Goal: Task Accomplishment & Management: Complete application form

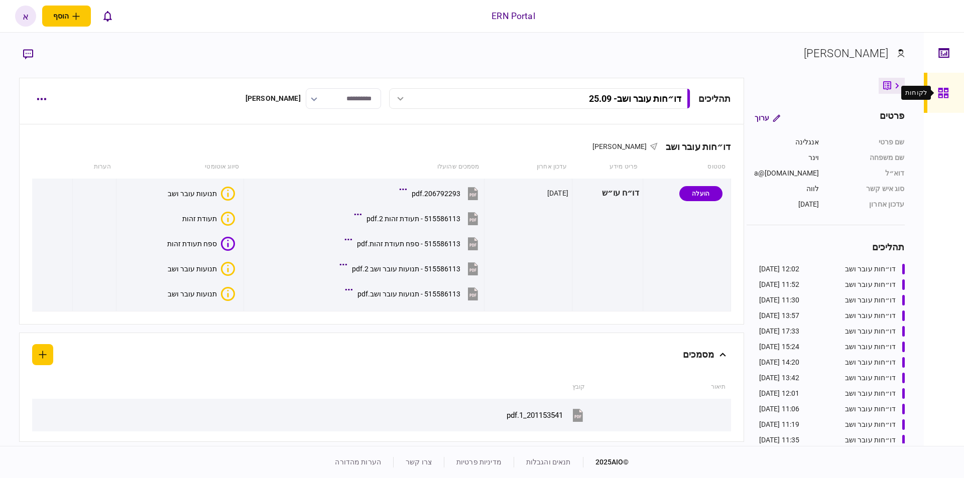
click at [941, 94] on icon at bounding box center [943, 93] width 10 height 10
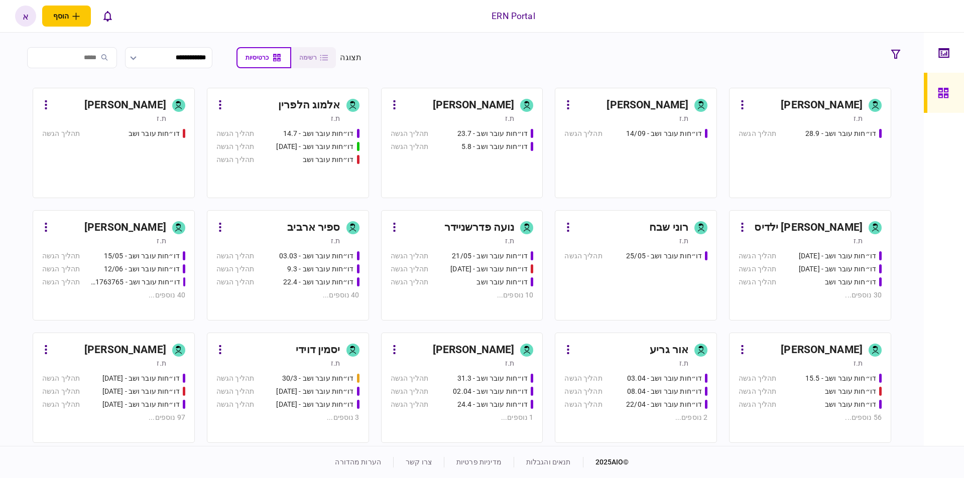
click at [824, 152] on div "דו״חות עובר ושב - 28.9 תהליך הגשה" at bounding box center [809, 159] width 143 height 61
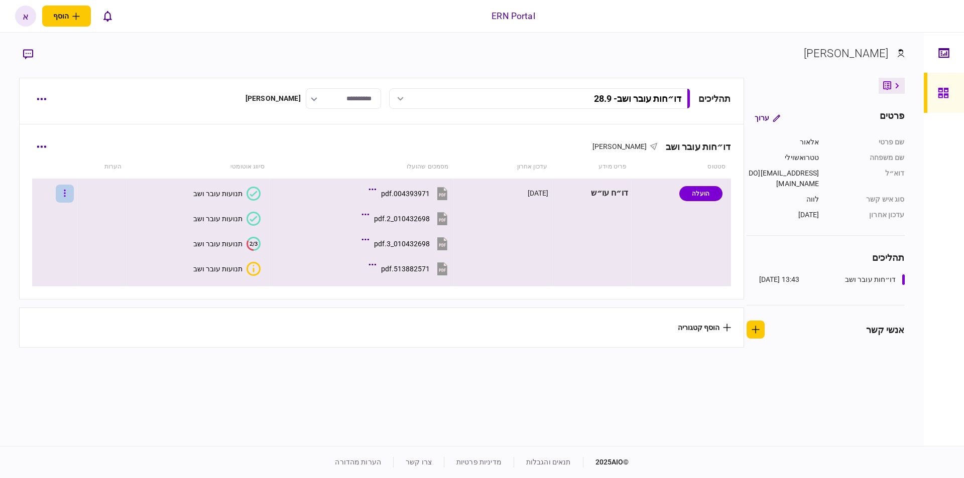
click at [66, 196] on icon "button" at bounding box center [65, 194] width 2 height 10
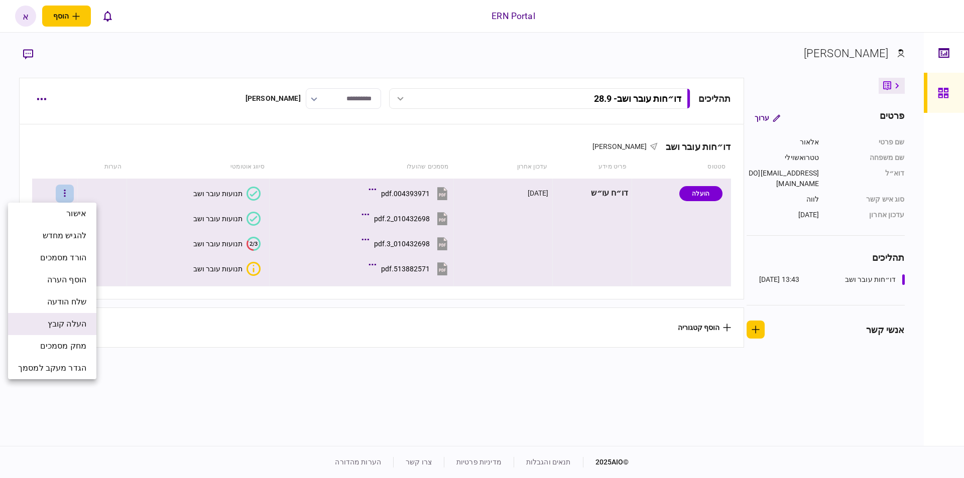
click at [65, 324] on span "העלה קובץ" at bounding box center [67, 324] width 39 height 12
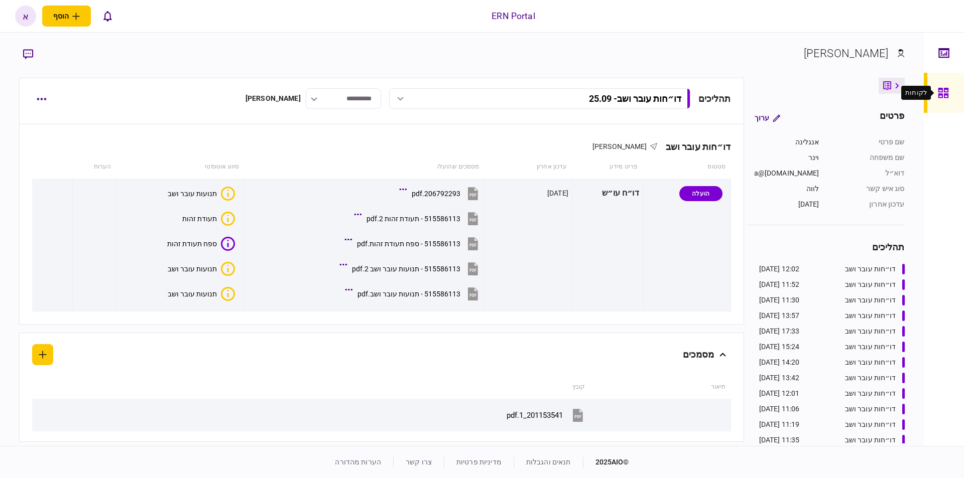
click at [950, 90] on div at bounding box center [946, 93] width 16 height 40
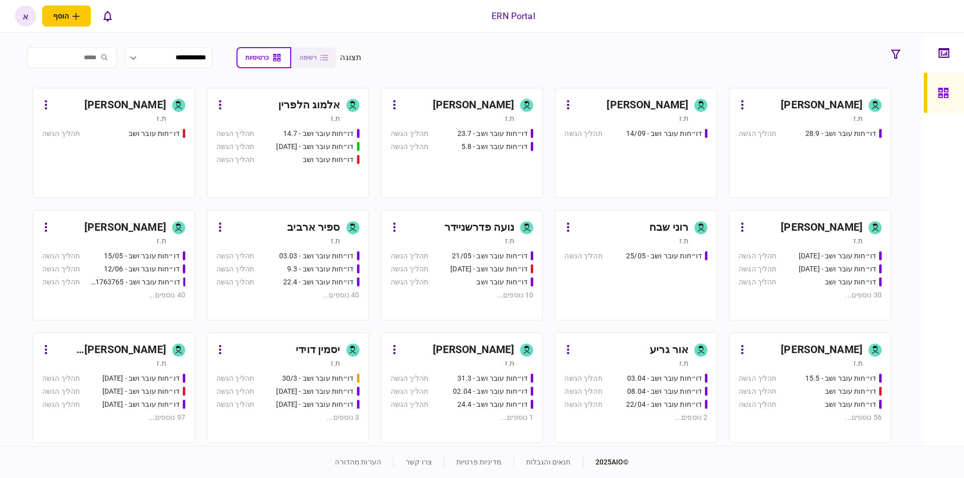
click at [797, 128] on link "אלאור טטרואשוילי ת.ז דו״חות עובר ושב - 28.9 תהליך הגשה" at bounding box center [810, 143] width 162 height 110
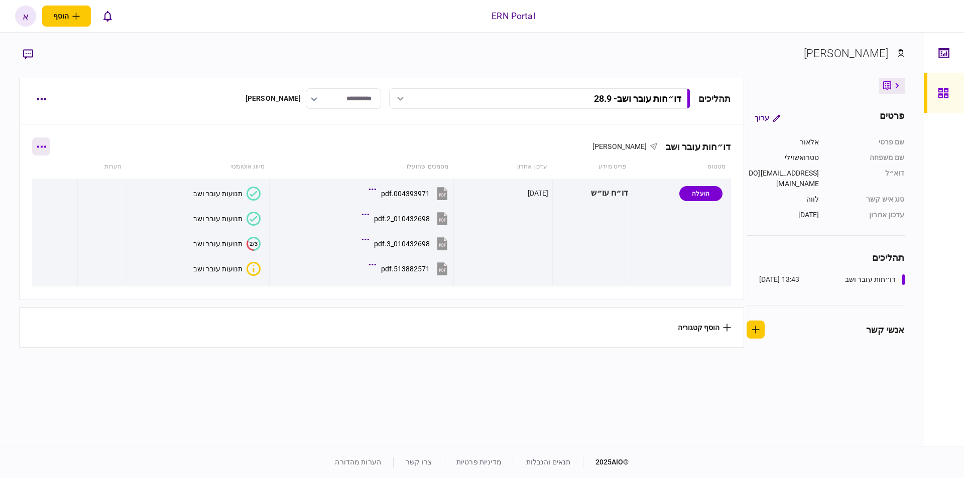
click at [43, 150] on button "button" at bounding box center [41, 147] width 18 height 18
click at [162, 117] on div at bounding box center [482, 239] width 964 height 478
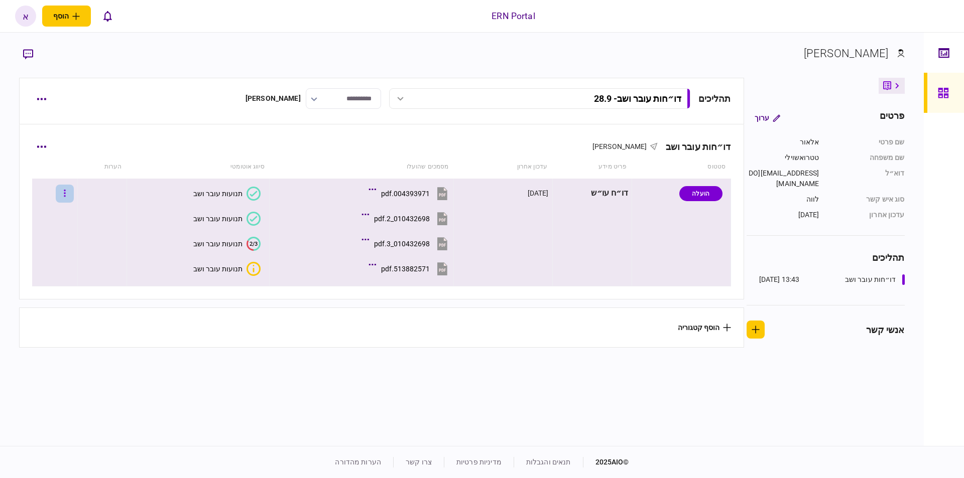
click at [67, 196] on button "button" at bounding box center [65, 194] width 18 height 18
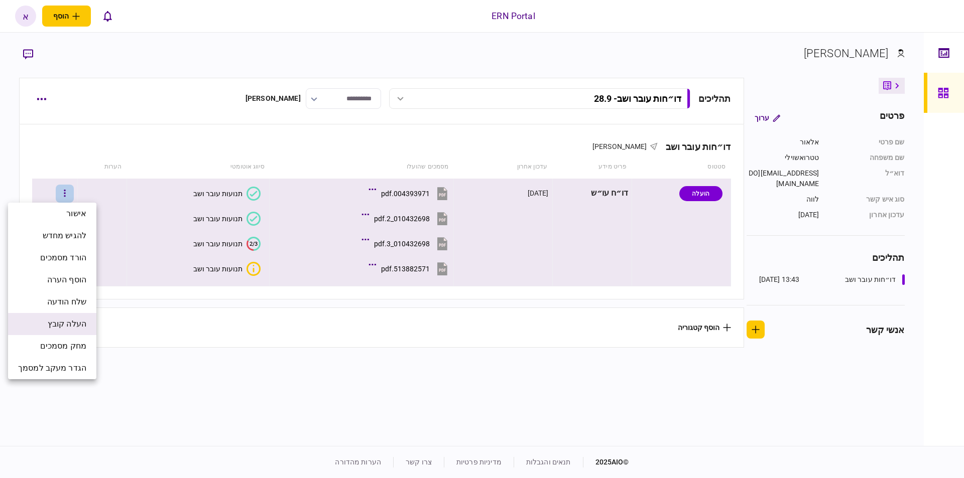
click at [80, 321] on span "העלה קובץ" at bounding box center [67, 324] width 39 height 12
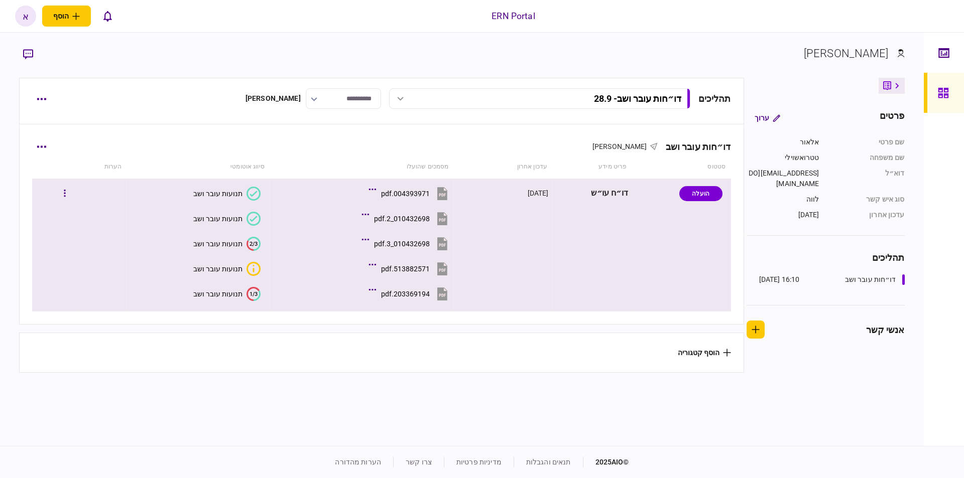
click at [250, 292] on text "1/3" at bounding box center [253, 294] width 8 height 7
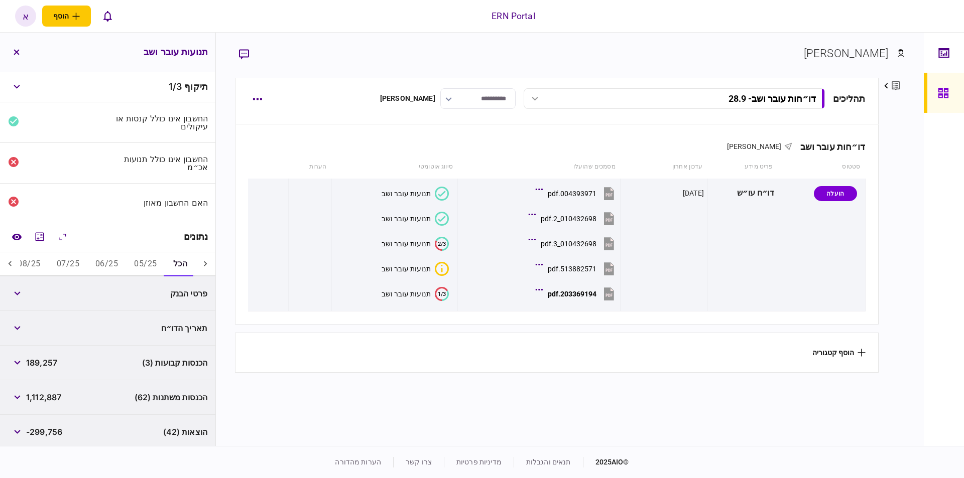
click at [154, 261] on button "05/25" at bounding box center [145, 264] width 39 height 24
click at [106, 261] on button "06/25" at bounding box center [107, 264] width 39 height 24
click at [42, 240] on icon "מחשבון" at bounding box center [40, 237] width 12 height 12
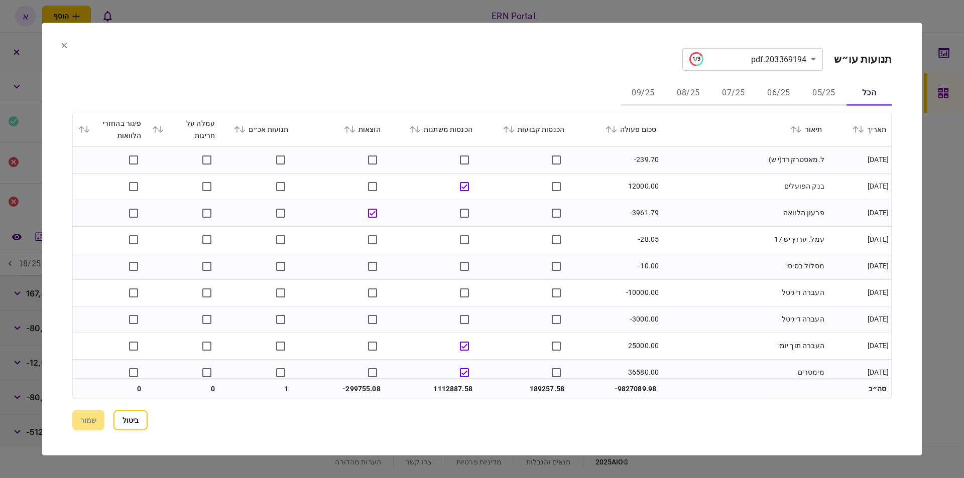
click at [509, 131] on icon at bounding box center [506, 128] width 6 height 7
click at [521, 70] on section "**********" at bounding box center [481, 59] width 819 height 23
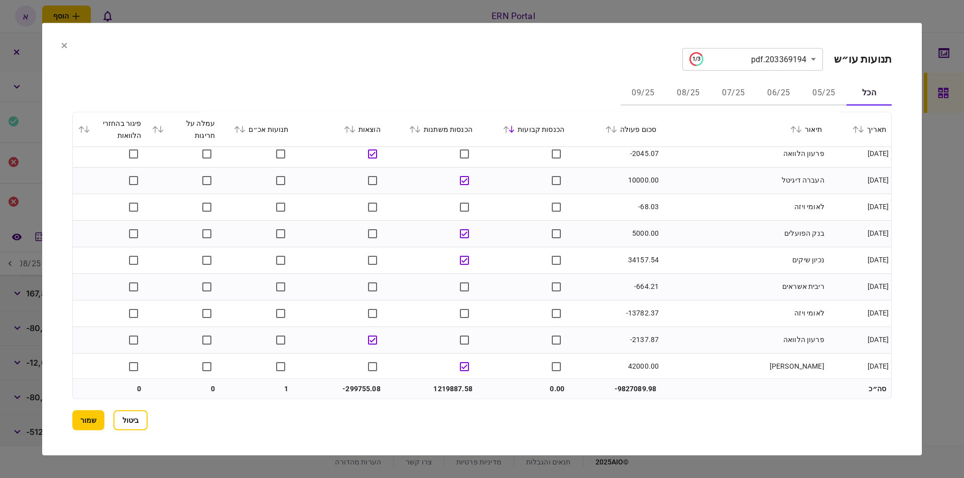
scroll to position [3708, 0]
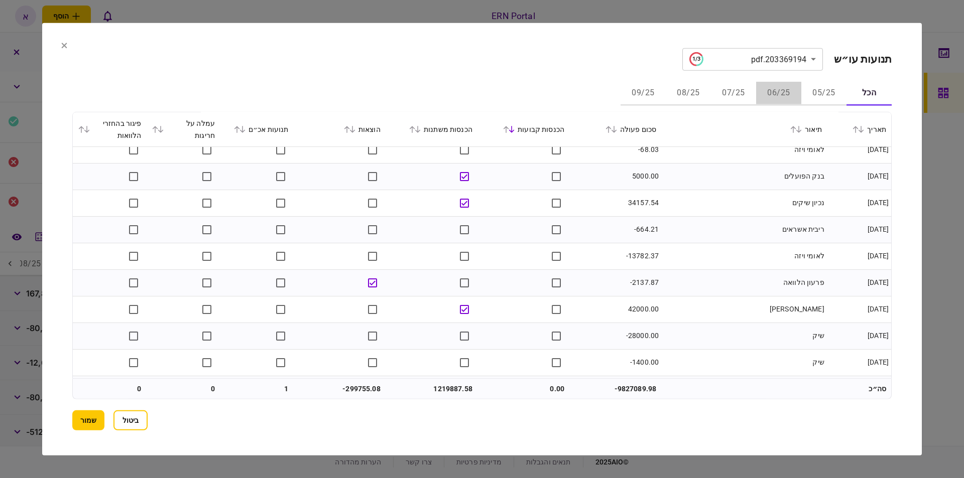
click at [779, 91] on button "06/25" at bounding box center [778, 93] width 45 height 24
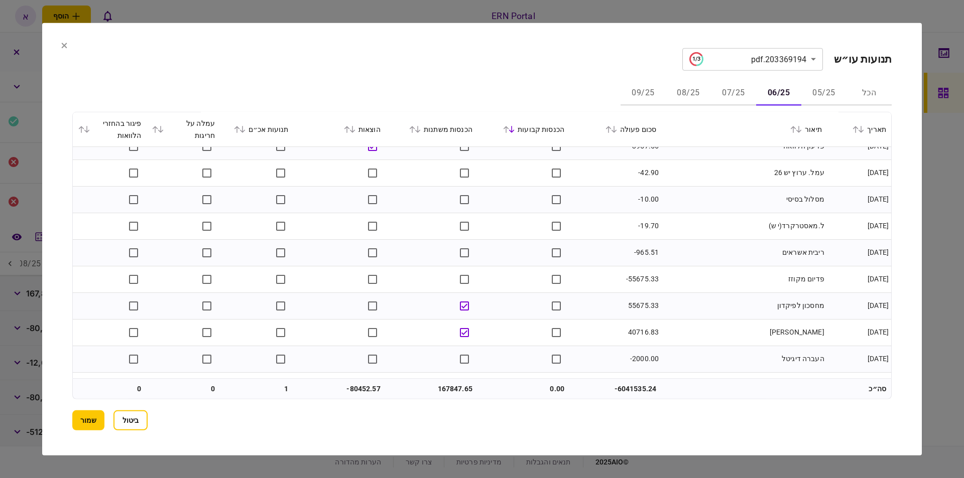
scroll to position [0, 0]
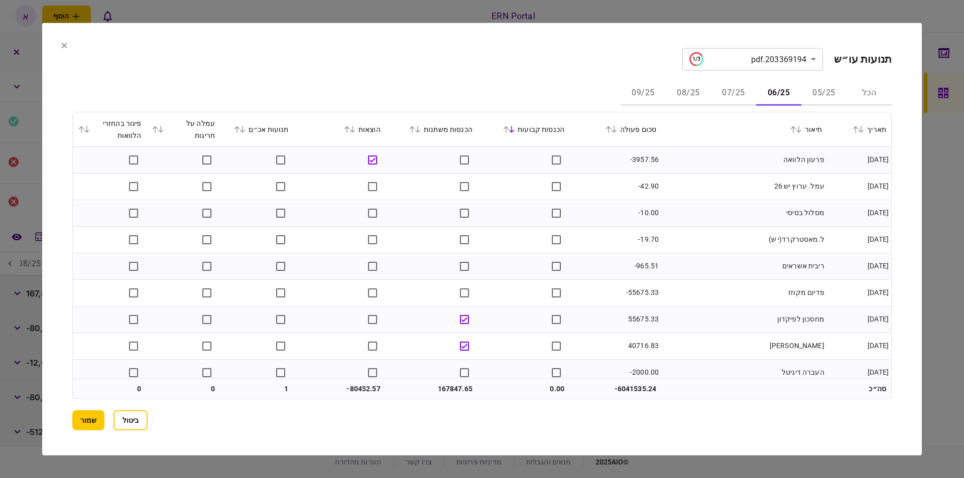
click at [528, 34] on section "**********" at bounding box center [481, 239] width 879 height 433
drag, startPoint x: 499, startPoint y: 42, endPoint x: 490, endPoint y: 44, distance: 8.9
click at [490, 44] on section "**********" at bounding box center [481, 239] width 879 height 433
drag, startPoint x: 531, startPoint y: 39, endPoint x: 522, endPoint y: 38, distance: 9.1
click at [522, 38] on section "**********" at bounding box center [481, 239] width 879 height 433
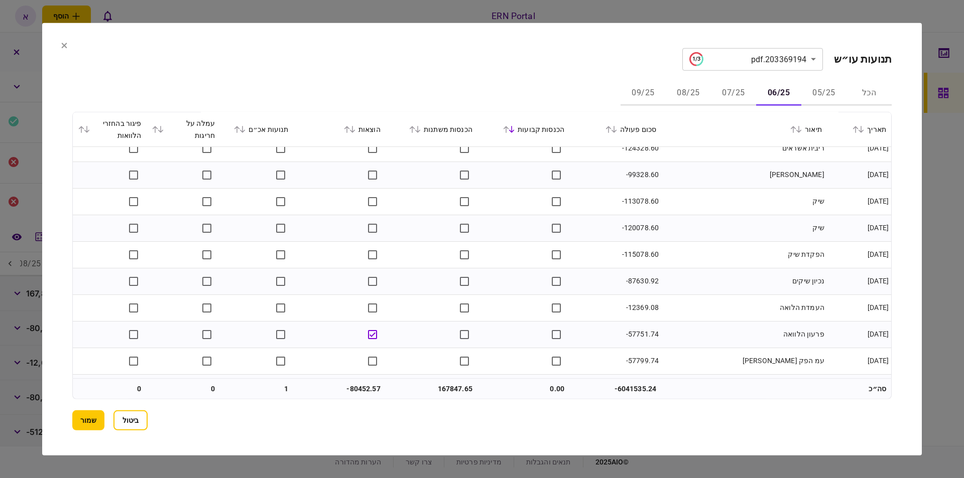
scroll to position [1339, 0]
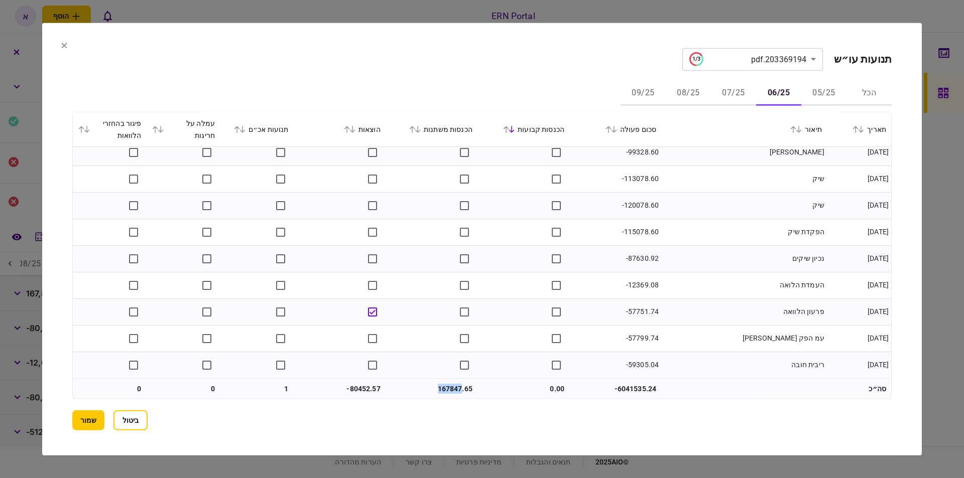
drag, startPoint x: 439, startPoint y: 387, endPoint x: 462, endPoint y: 387, distance: 23.1
click at [462, 387] on td "167847.65" at bounding box center [432, 389] width 92 height 20
copy td "167847"
drag, startPoint x: 348, startPoint y: 384, endPoint x: 369, endPoint y: 386, distance: 21.1
click at [369, 386] on td "-80452.57" at bounding box center [340, 389] width 92 height 20
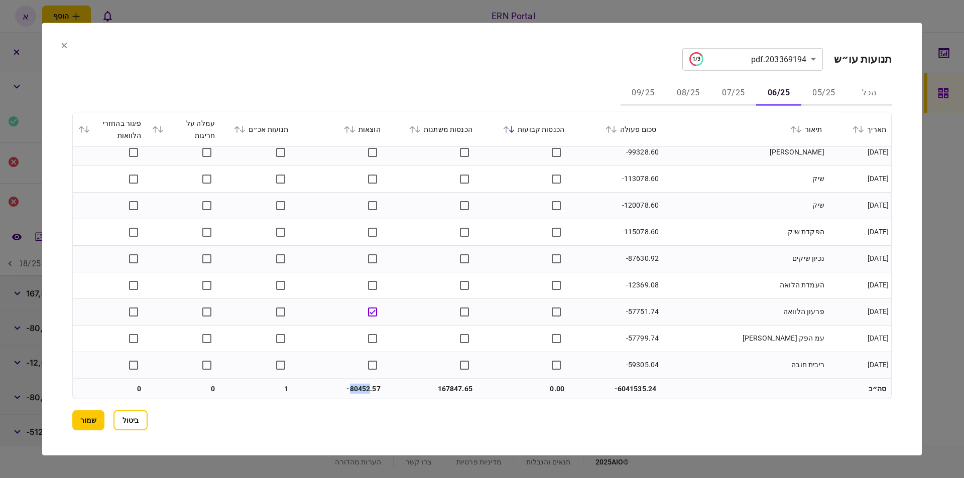
copy td "80452"
click at [99, 414] on button "שמור" at bounding box center [88, 421] width 32 height 20
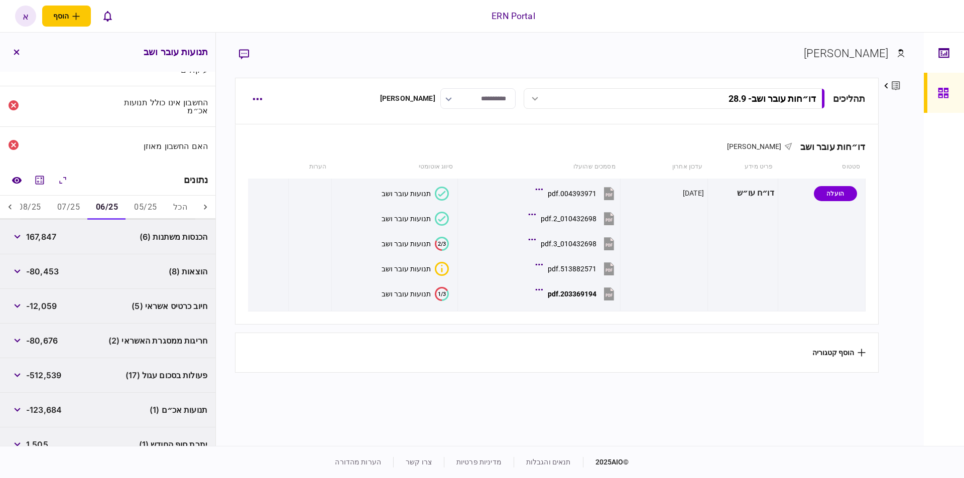
scroll to position [105, 0]
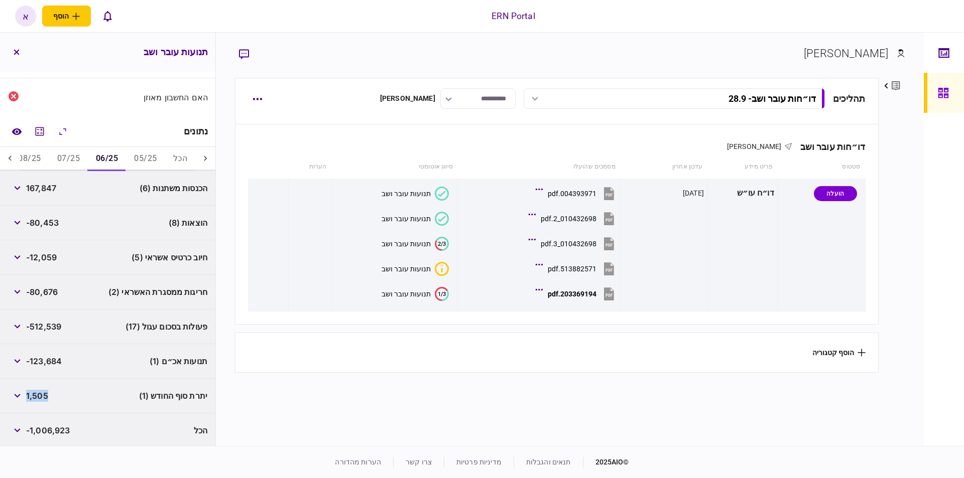
drag, startPoint x: 51, startPoint y: 395, endPoint x: 29, endPoint y: 396, distance: 22.6
click at [29, 396] on div "יתרת סוף החודש (1) 1,505" at bounding box center [107, 396] width 215 height 35
copy span "1,505"
click at [76, 159] on button "07/25" at bounding box center [68, 159] width 39 height 24
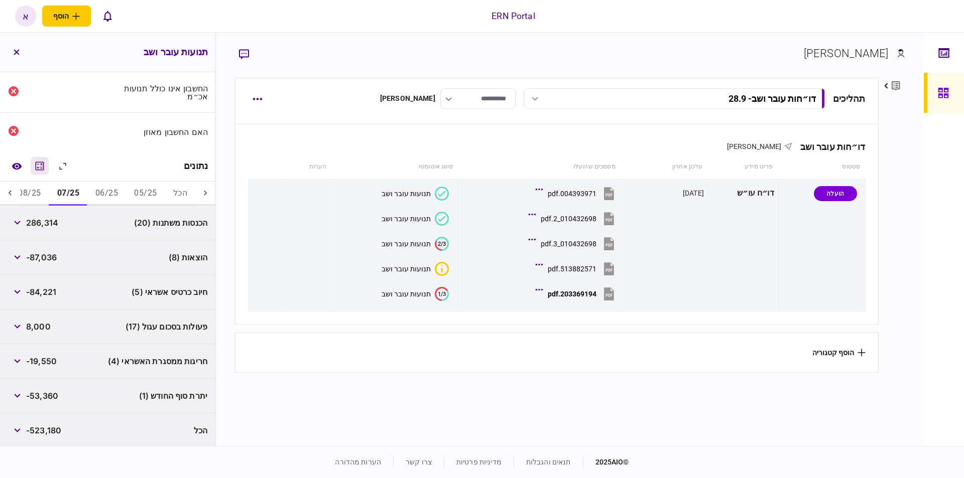
click at [40, 166] on icon "מחשבון" at bounding box center [40, 166] width 9 height 9
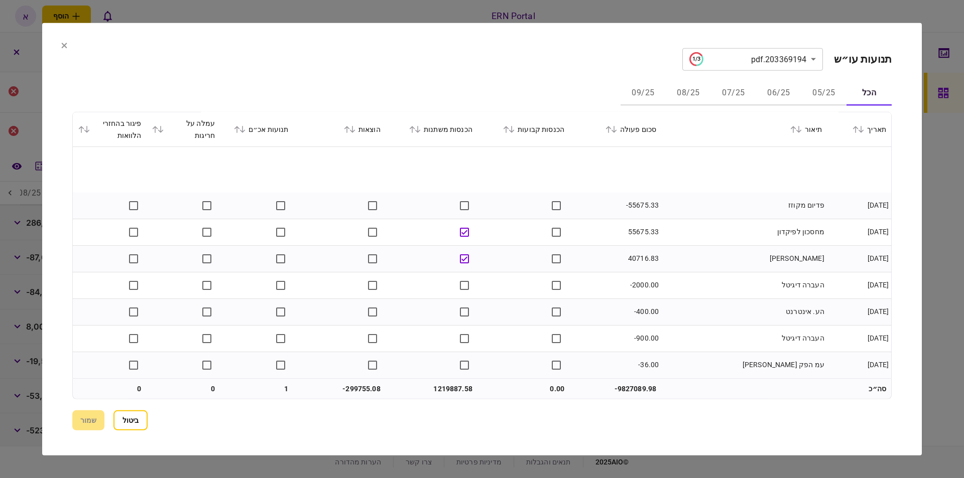
scroll to position [1821, 0]
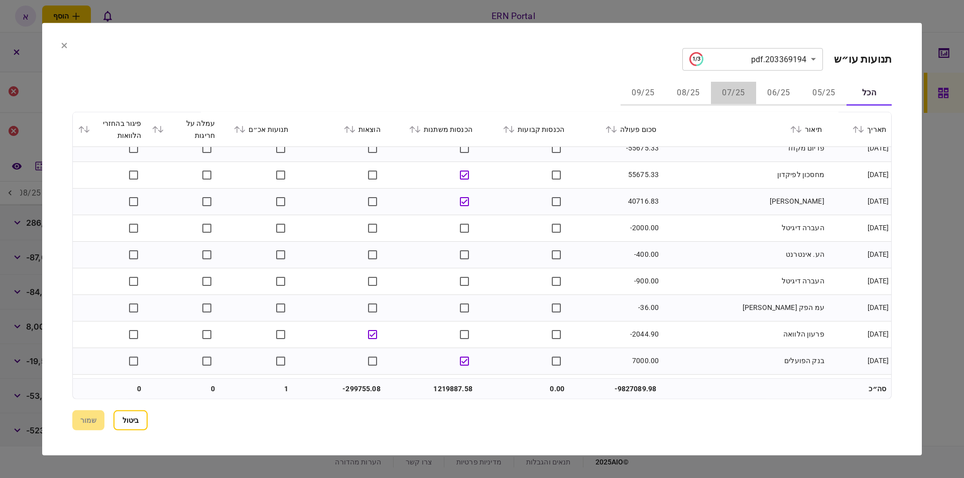
click at [724, 91] on button "07/25" at bounding box center [733, 93] width 45 height 24
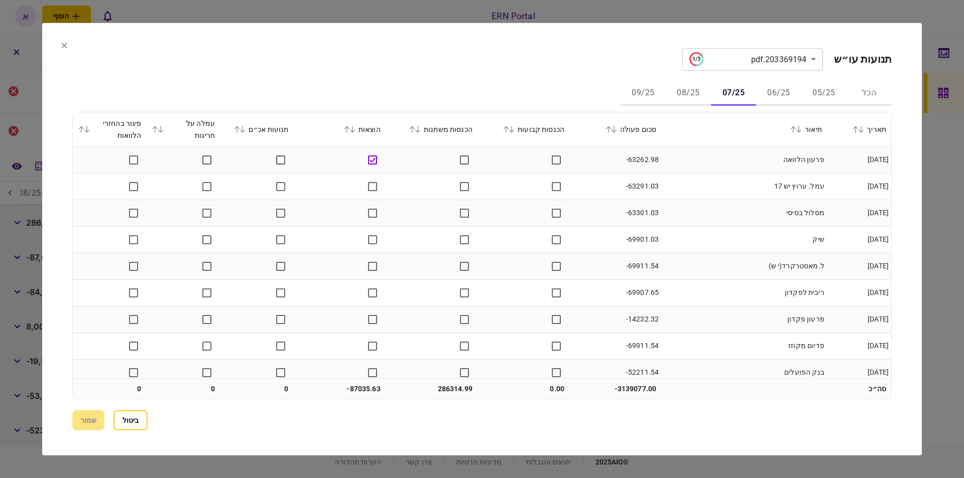
click at [566, 79] on div "**********" at bounding box center [481, 239] width 819 height 383
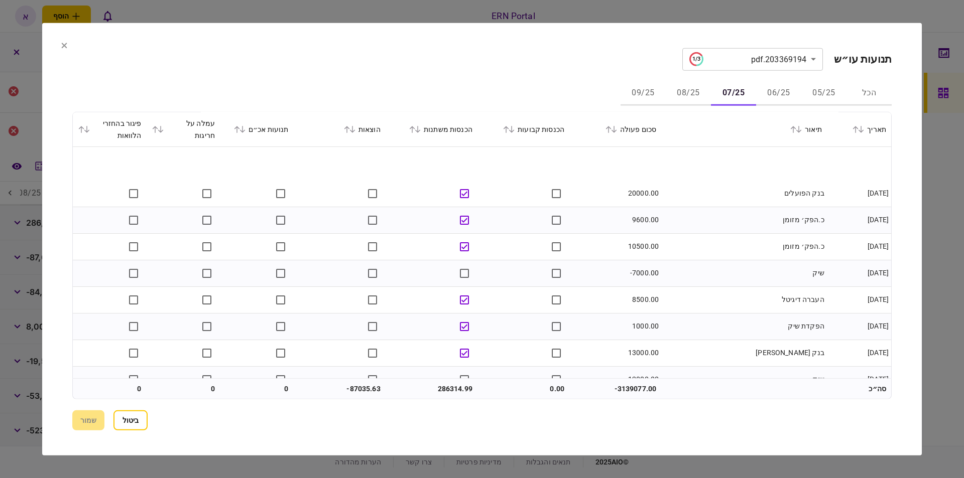
scroll to position [1632, 0]
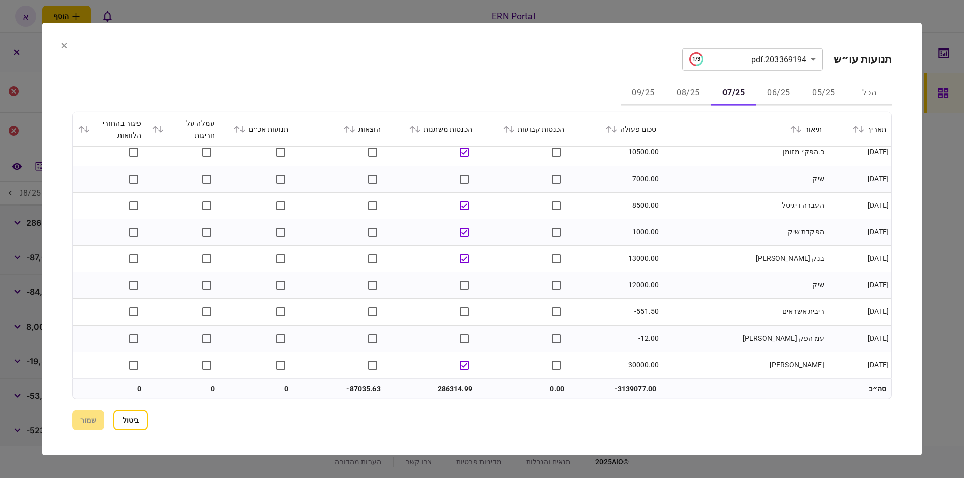
click at [452, 390] on td "286314.99" at bounding box center [432, 389] width 92 height 20
click at [447, 388] on td "286314.99" at bounding box center [432, 389] width 92 height 20
drag, startPoint x: 463, startPoint y: 386, endPoint x: 434, endPoint y: 384, distance: 29.2
click at [434, 384] on td "286314.99" at bounding box center [432, 389] width 92 height 20
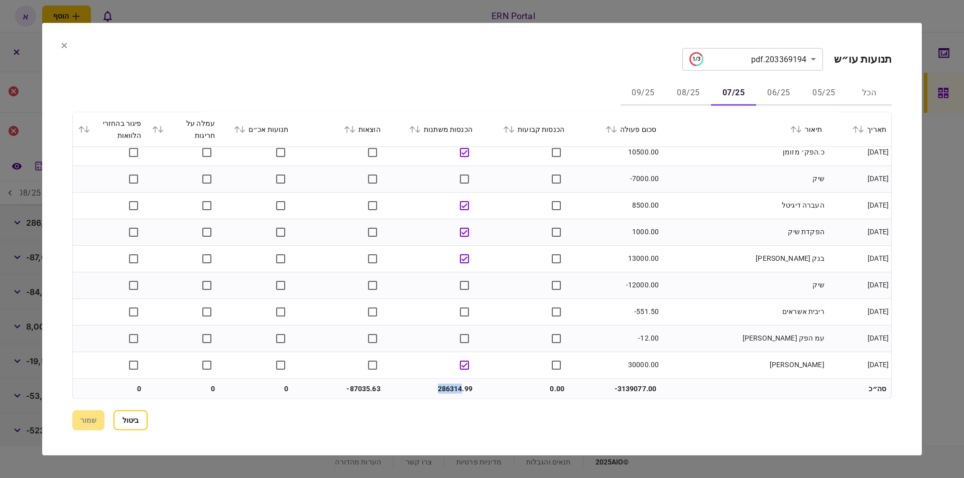
copy td "286314"
drag, startPoint x: 368, startPoint y: 388, endPoint x: 350, endPoint y: 386, distance: 18.2
click at [350, 386] on td "-87035.63" at bounding box center [340, 389] width 92 height 20
drag, startPoint x: 352, startPoint y: 386, endPoint x: 362, endPoint y: 388, distance: 10.6
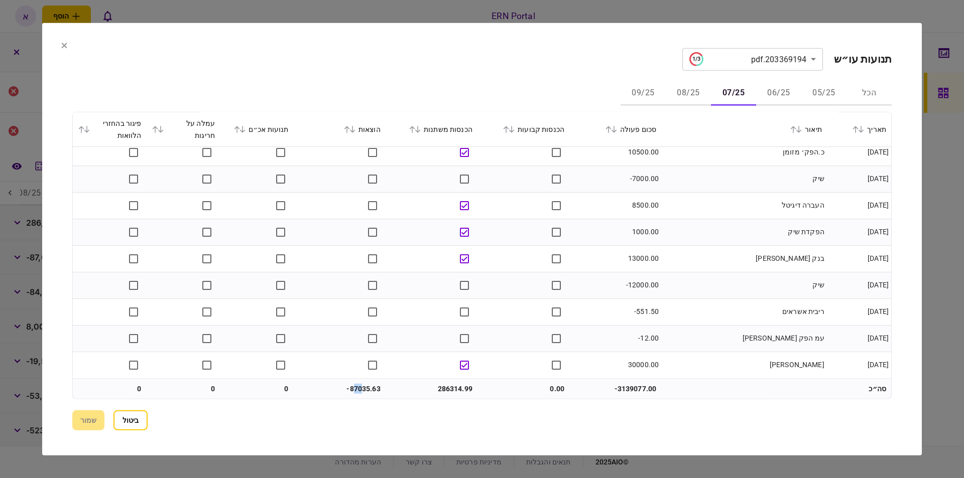
click at [362, 388] on td "-87035.63" at bounding box center [340, 389] width 92 height 20
drag, startPoint x: 349, startPoint y: 386, endPoint x: 369, endPoint y: 387, distance: 20.6
click at [369, 387] on td "-87035.63" at bounding box center [340, 389] width 92 height 20
copy td "87035"
click at [696, 89] on button "08/25" at bounding box center [688, 93] width 45 height 24
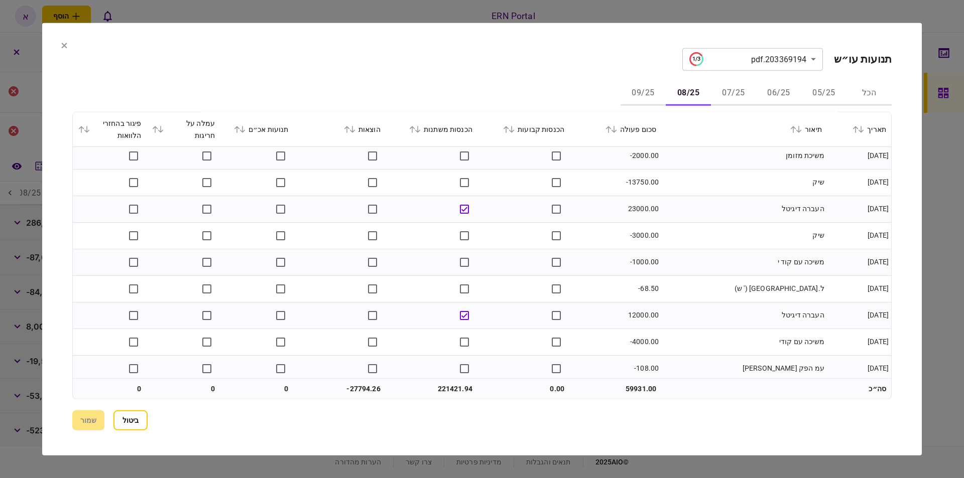
scroll to position [1738, 0]
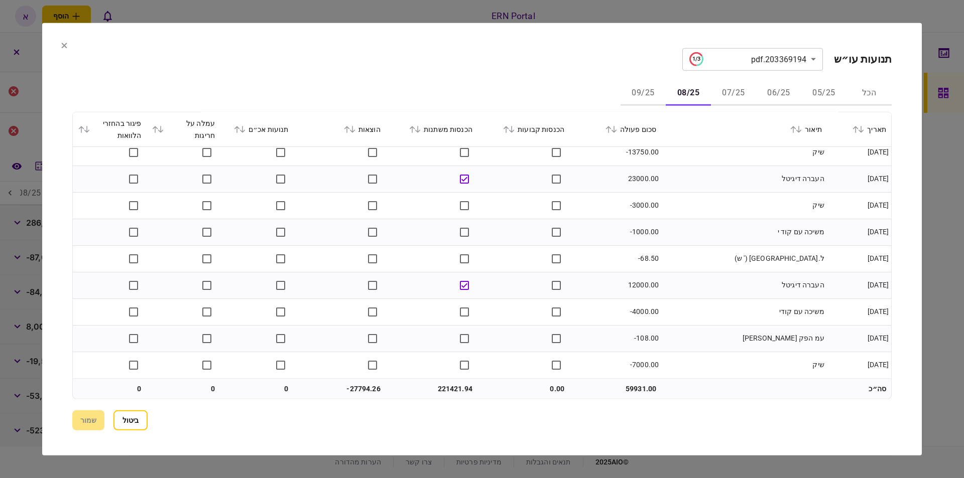
click at [447, 389] on td "221421.94" at bounding box center [432, 389] width 92 height 20
click at [447, 388] on td "221421.94" at bounding box center [432, 389] width 92 height 20
drag, startPoint x: 439, startPoint y: 387, endPoint x: 460, endPoint y: 383, distance: 21.9
click at [460, 383] on td "221421.94" at bounding box center [432, 389] width 92 height 20
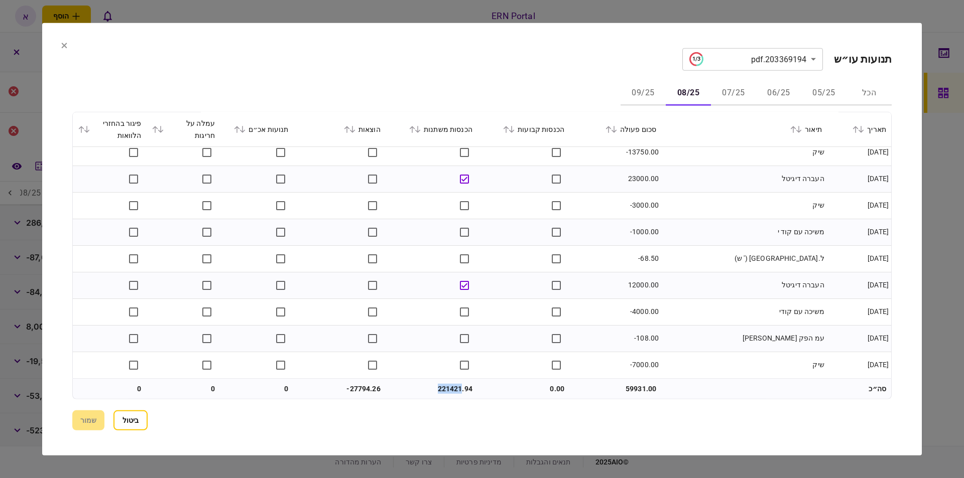
copy td "221421"
drag, startPoint x: 350, startPoint y: 389, endPoint x: 371, endPoint y: 387, distance: 21.2
click at [371, 387] on td "-27794.26" at bounding box center [340, 389] width 92 height 20
copy td "27794."
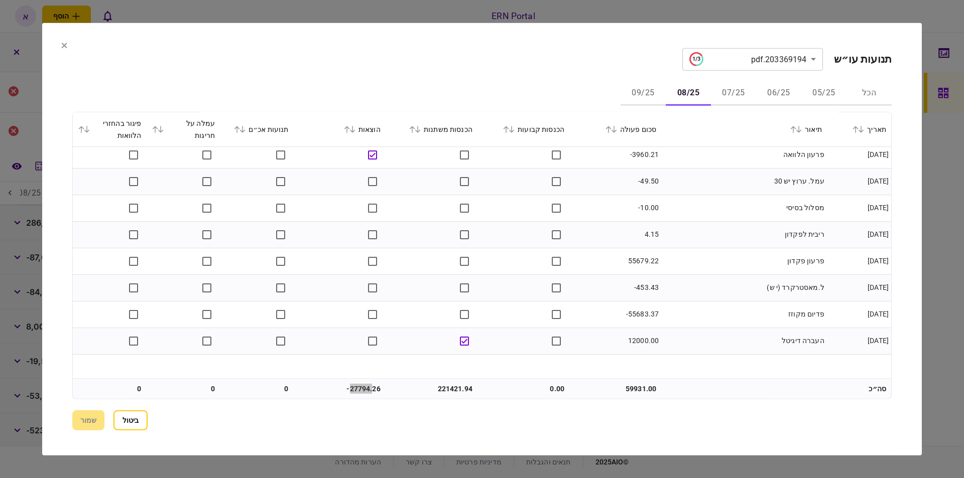
scroll to position [0, 0]
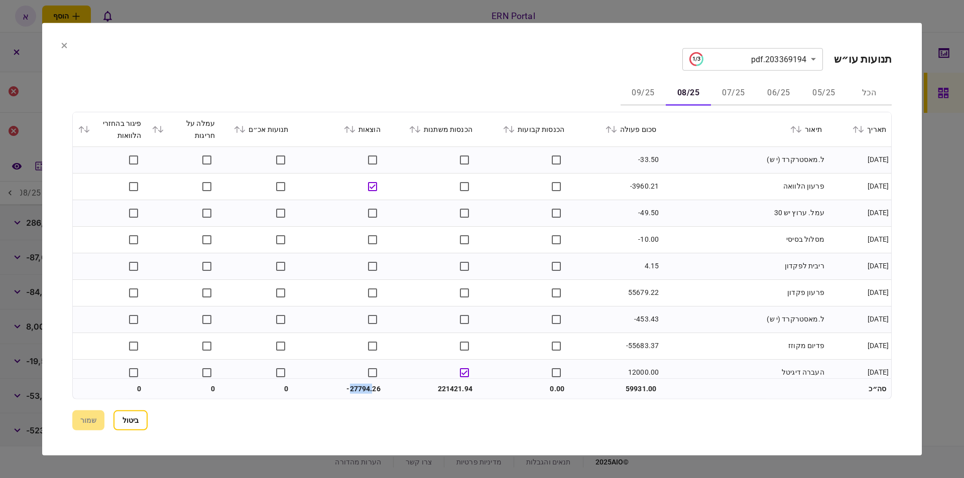
click at [636, 101] on button "09/25" at bounding box center [642, 93] width 45 height 24
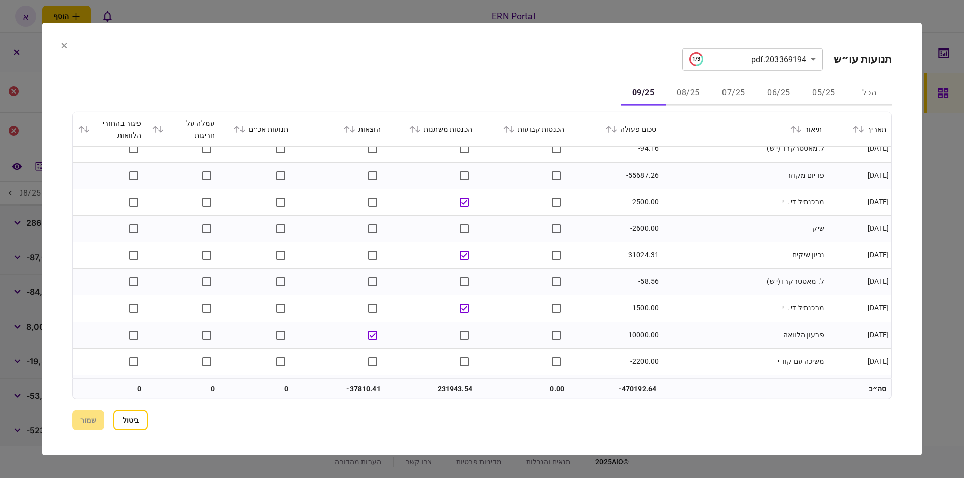
scroll to position [147, 0]
drag, startPoint x: 822, startPoint y: 223, endPoint x: 802, endPoint y: 229, distance: 21.4
click at [800, 229] on td "פדיום מקוזז" at bounding box center [744, 225] width 166 height 27
click at [816, 225] on td "פדיום מקוזז" at bounding box center [744, 225] width 166 height 27
drag, startPoint x: 822, startPoint y: 224, endPoint x: 771, endPoint y: 226, distance: 51.3
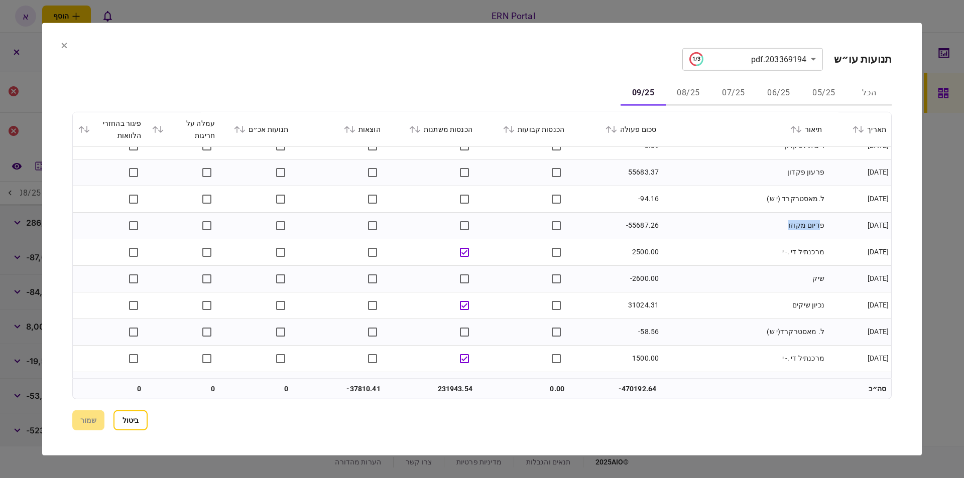
click at [771, 226] on td "פדיום מקוזז" at bounding box center [744, 225] width 166 height 27
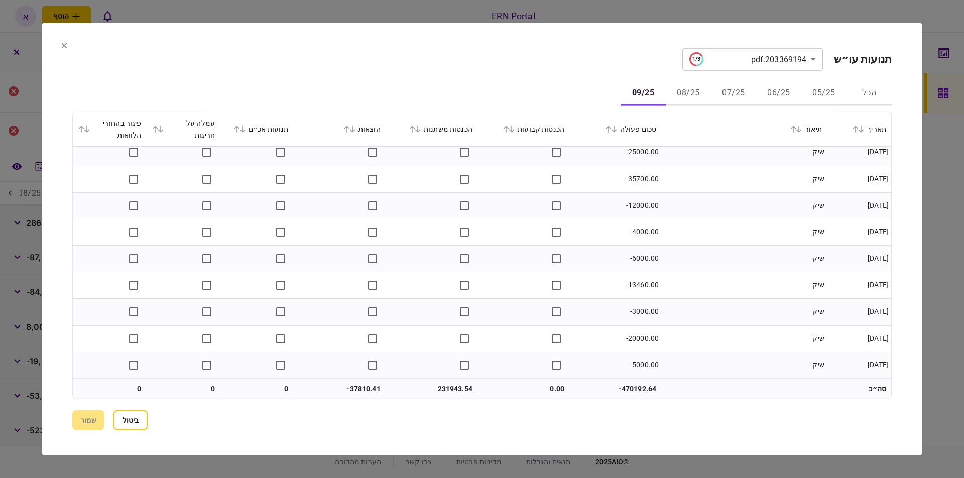
scroll to position [1818, 0]
click at [450, 392] on td "231943.54" at bounding box center [432, 389] width 92 height 20
click at [448, 385] on td "231943.54" at bounding box center [432, 389] width 92 height 20
click at [450, 386] on td "231943.54" at bounding box center [432, 389] width 92 height 20
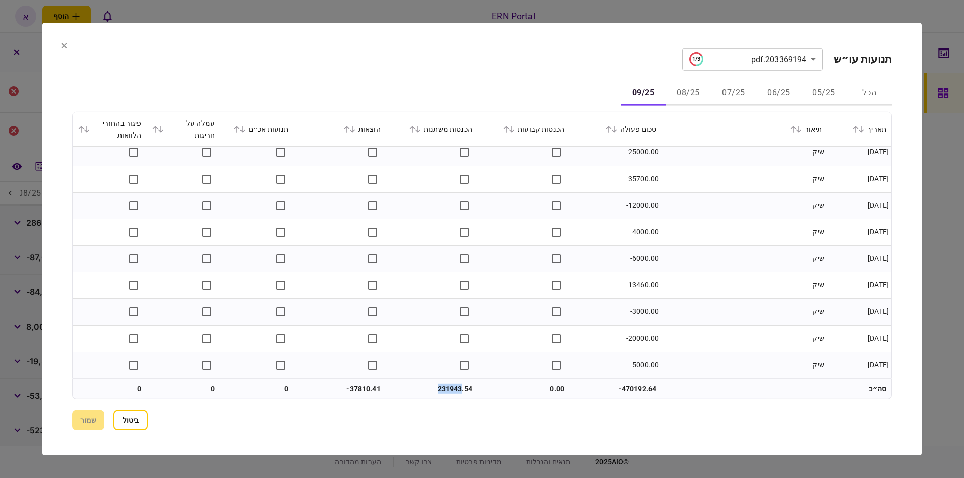
drag, startPoint x: 461, startPoint y: 388, endPoint x: 437, endPoint y: 389, distance: 24.1
click at [437, 389] on td "231943.54" at bounding box center [432, 389] width 92 height 20
drag, startPoint x: 350, startPoint y: 389, endPoint x: 368, endPoint y: 387, distance: 18.7
click at [368, 387] on td "-37810.41" at bounding box center [340, 389] width 92 height 20
copy td "37810"
